Goal: Find contact information: Find contact information

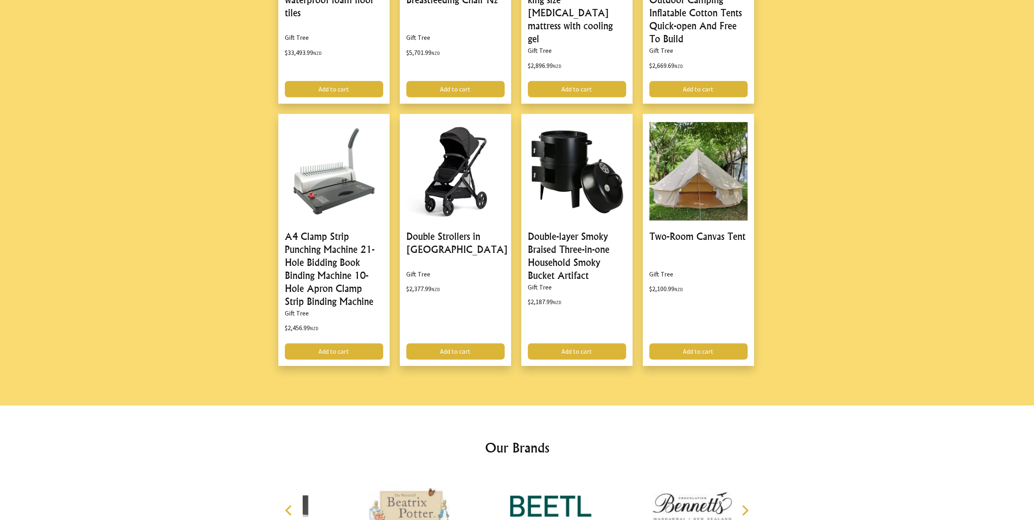
scroll to position [974, 0]
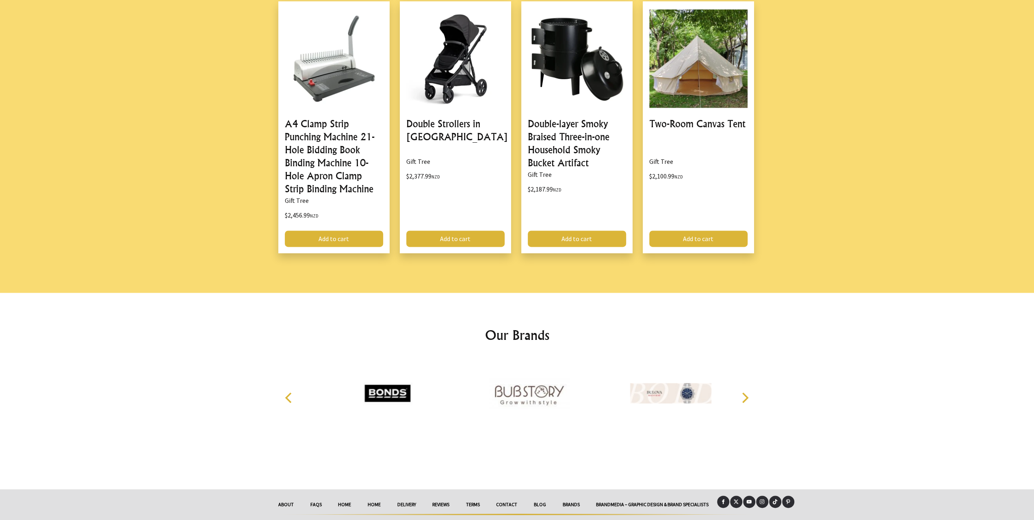
click at [506, 495] on link "Contact" at bounding box center [507, 504] width 38 height 18
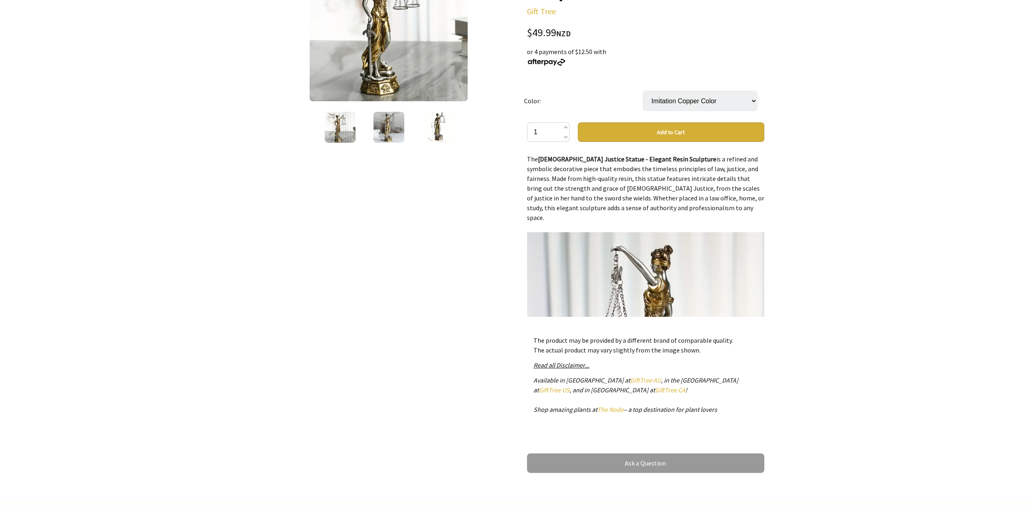
scroll to position [41, 0]
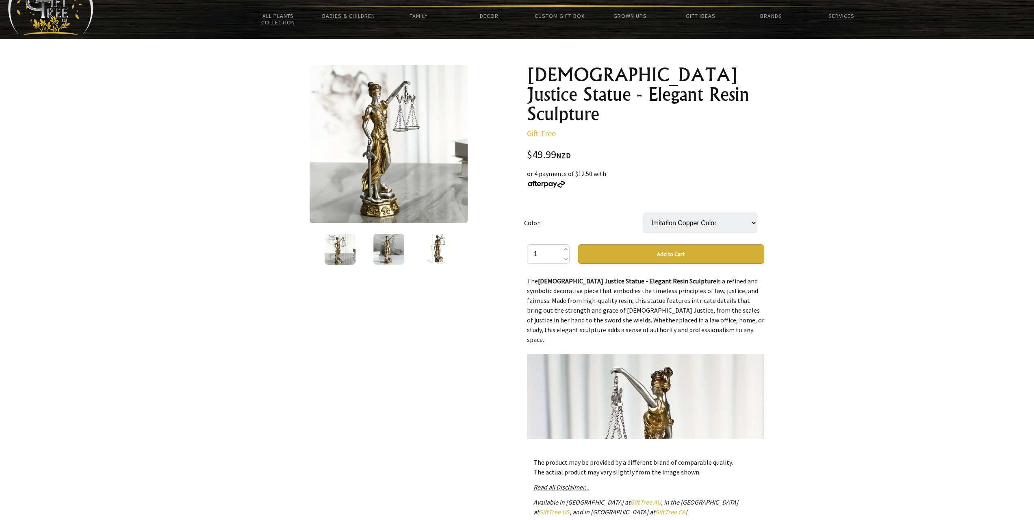
click at [440, 254] on img at bounding box center [437, 249] width 31 height 31
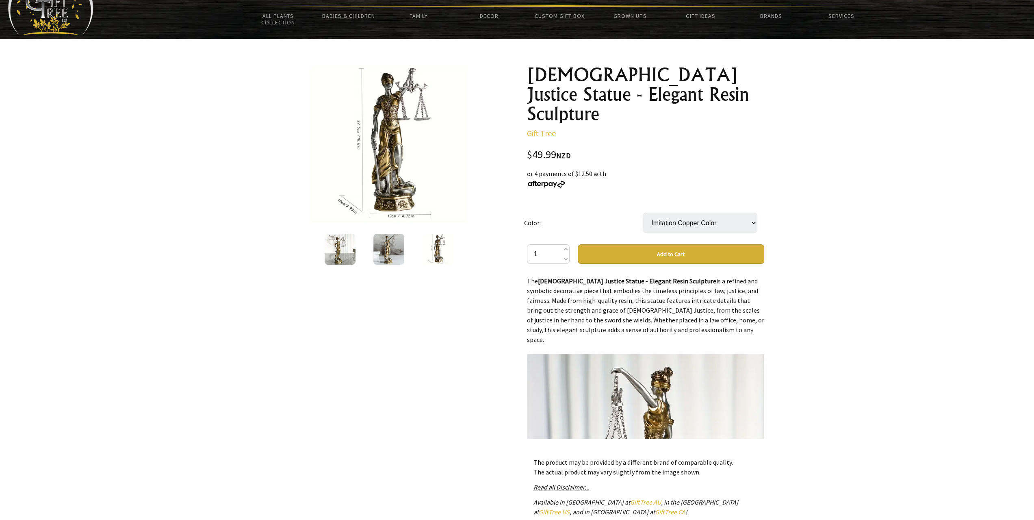
click at [401, 252] on img at bounding box center [389, 249] width 31 height 31
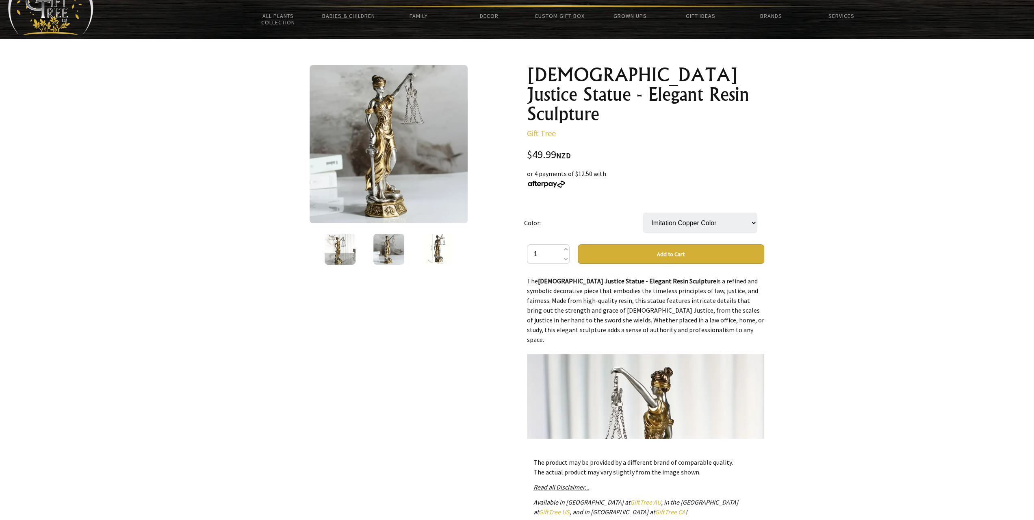
click at [345, 241] on img at bounding box center [340, 249] width 31 height 31
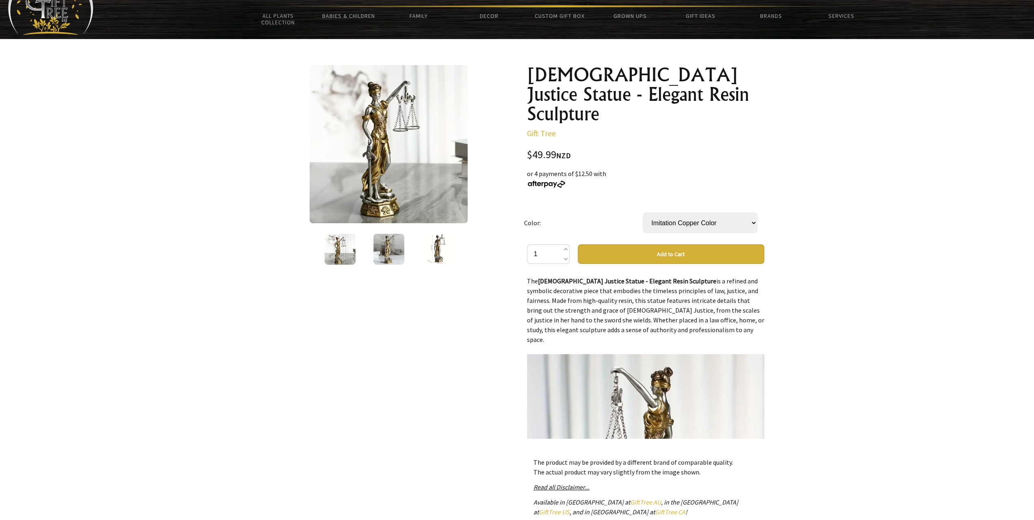
click at [438, 240] on img at bounding box center [437, 249] width 31 height 31
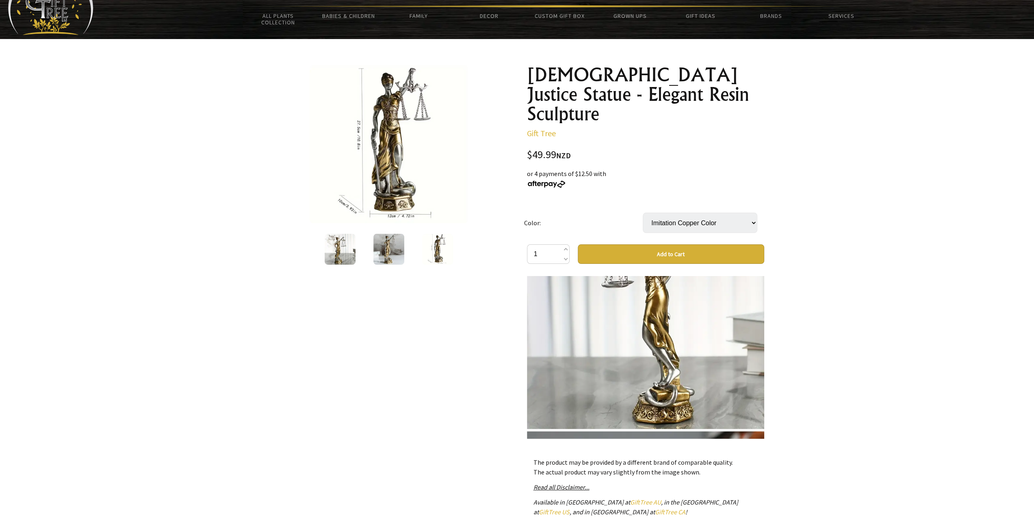
scroll to position [0, 0]
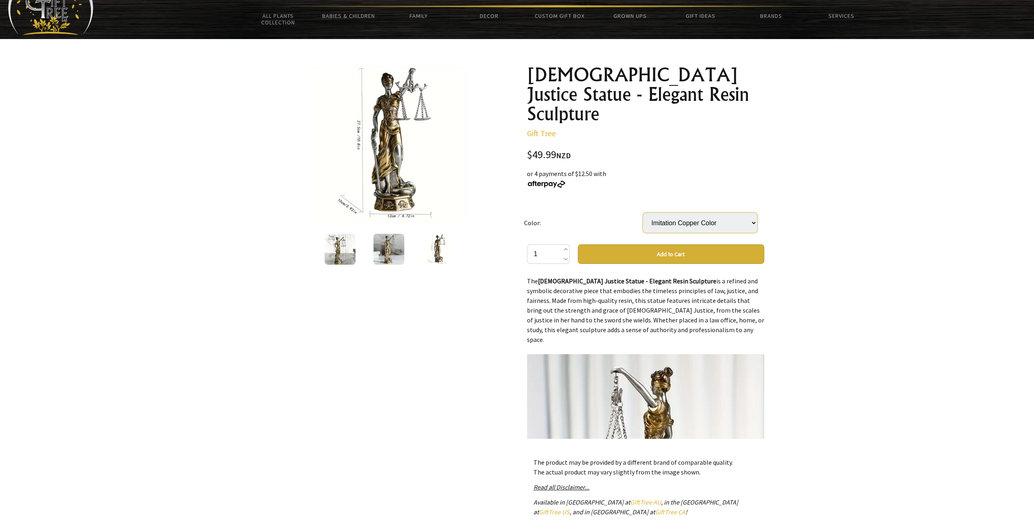
click at [753, 213] on select "Imitation Copper Color" at bounding box center [700, 223] width 115 height 20
